Goal: Navigation & Orientation: Find specific page/section

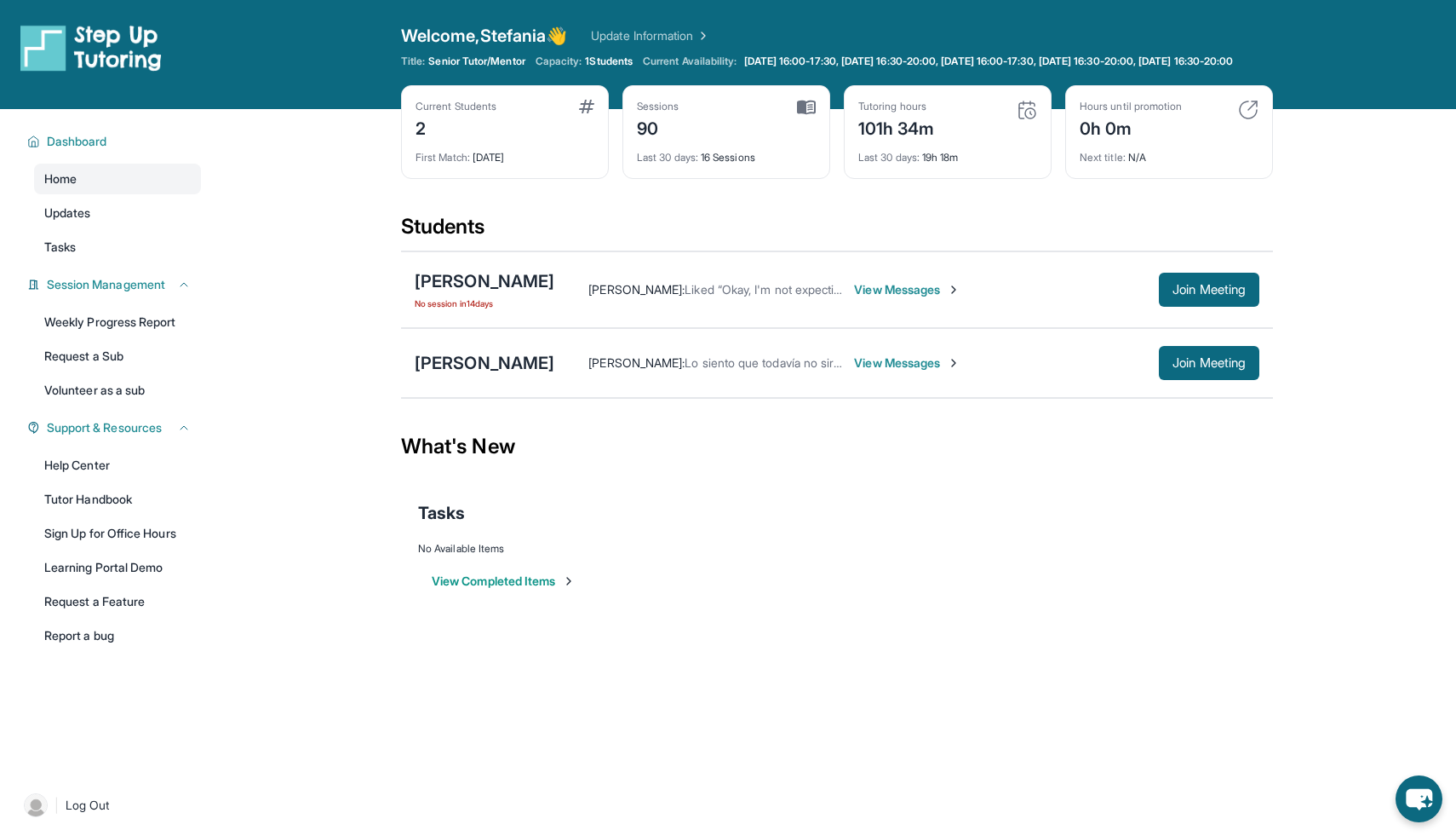
click at [1025, 120] on img at bounding box center [1027, 109] width 20 height 20
click at [711, 31] on img at bounding box center [702, 36] width 17 height 17
